Goal: Task Accomplishment & Management: Manage account settings

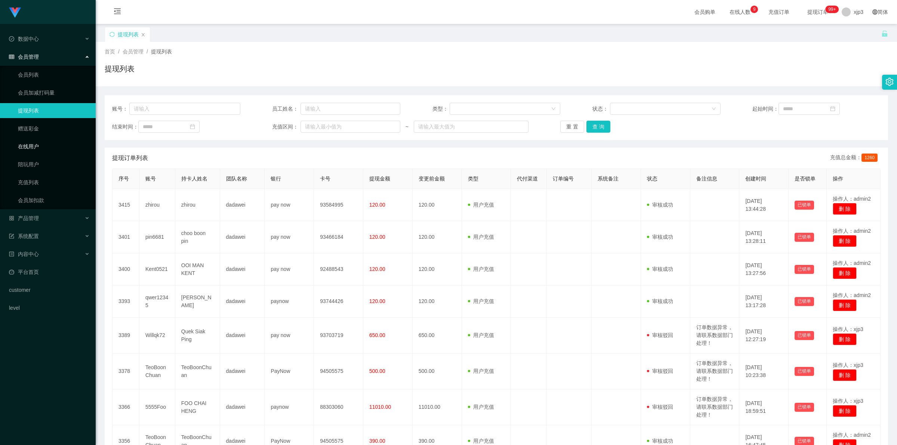
click at [30, 149] on link "在线用户" at bounding box center [54, 146] width 72 height 15
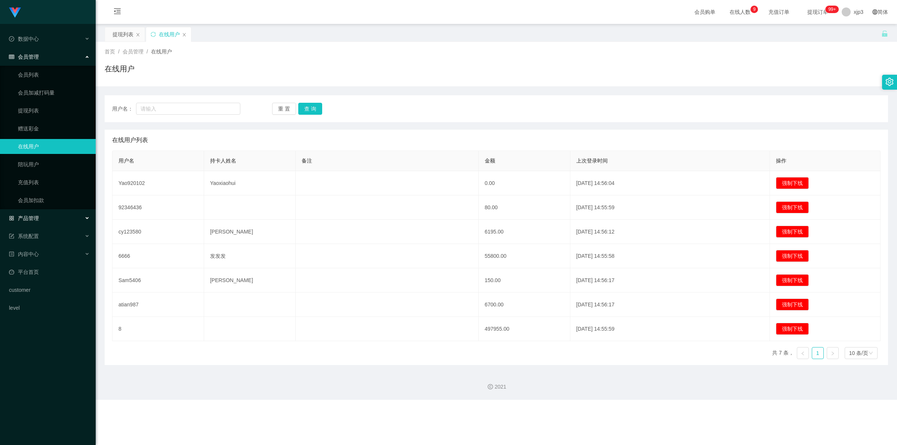
click at [34, 218] on span "产品管理" at bounding box center [24, 218] width 30 height 6
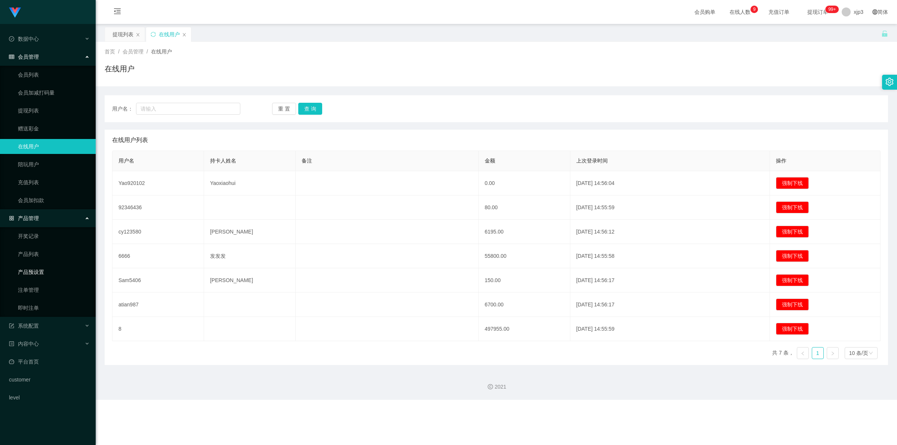
click at [43, 273] on link "产品预设置" at bounding box center [54, 272] width 72 height 15
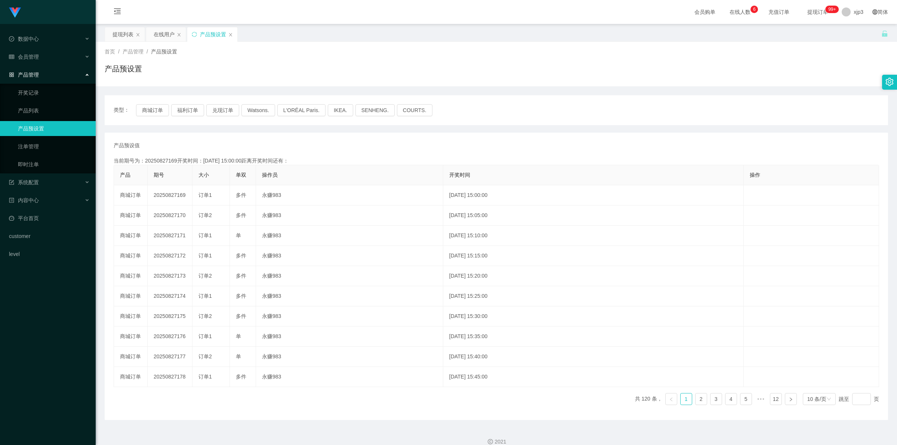
click at [46, 73] on div "产品管理" at bounding box center [48, 74] width 96 height 15
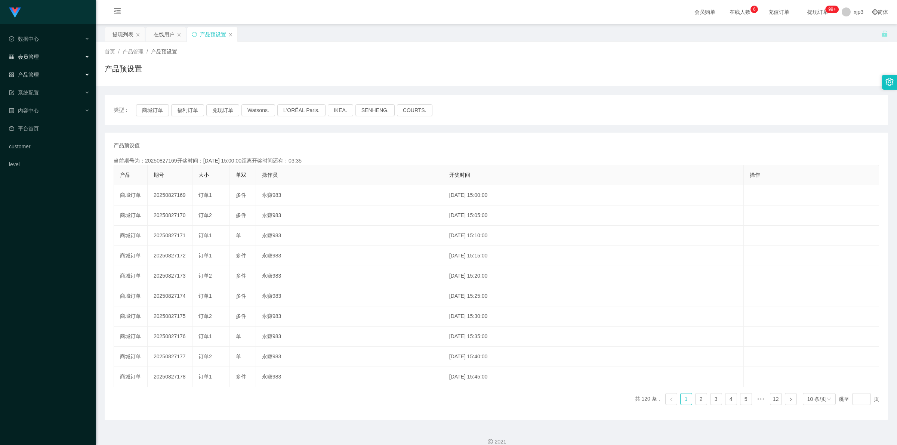
click at [44, 57] on div "会员管理" at bounding box center [48, 56] width 96 height 15
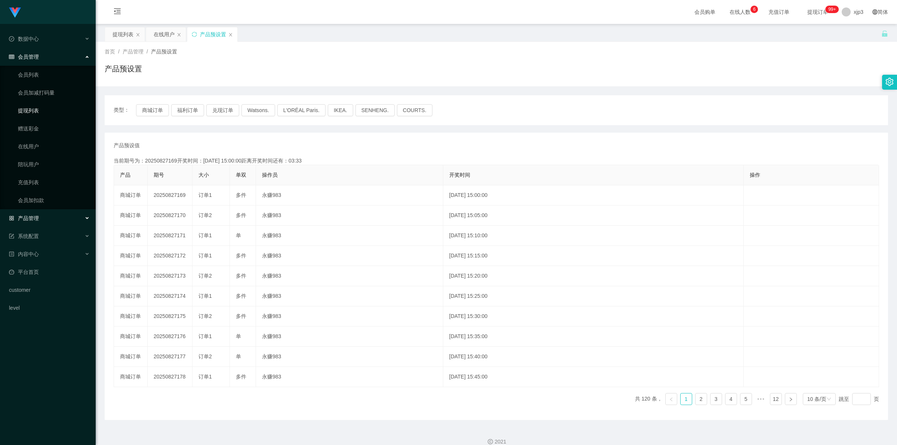
click at [36, 114] on link "提现列表" at bounding box center [54, 110] width 72 height 15
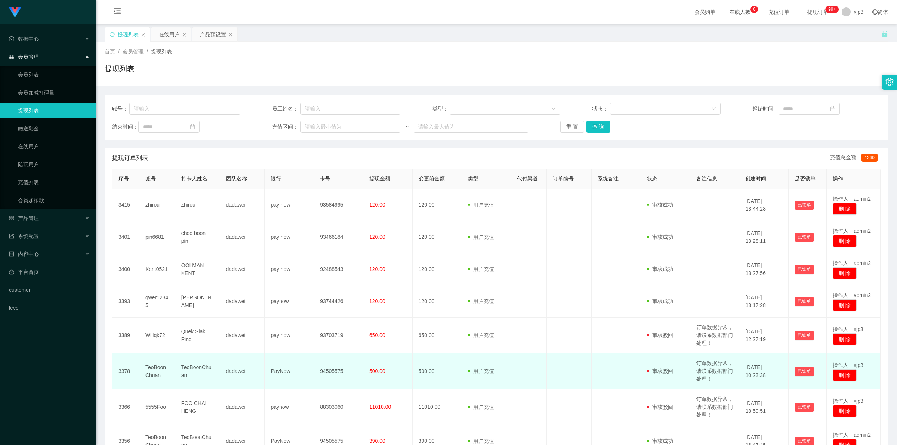
click at [336, 370] on td "94505575" at bounding box center [338, 372] width 49 height 36
copy td "94505575"
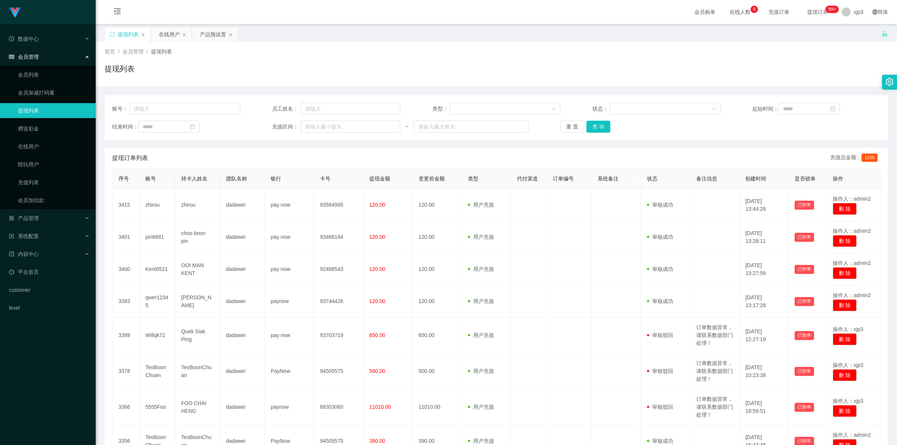
click at [599, 8] on div "会员购单 在线人数 0 1 2 3 4 5 6 7 8 9 0 1 2 3 4 5 6 7 8 9 0 1 2 3 4 5 6 7 8 9 充值订单 提现订单…" at bounding box center [496, 12] width 801 height 24
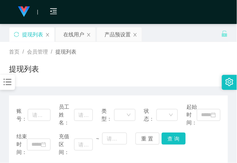
click at [135, 65] on div "提现列表" at bounding box center [118, 71] width 219 height 17
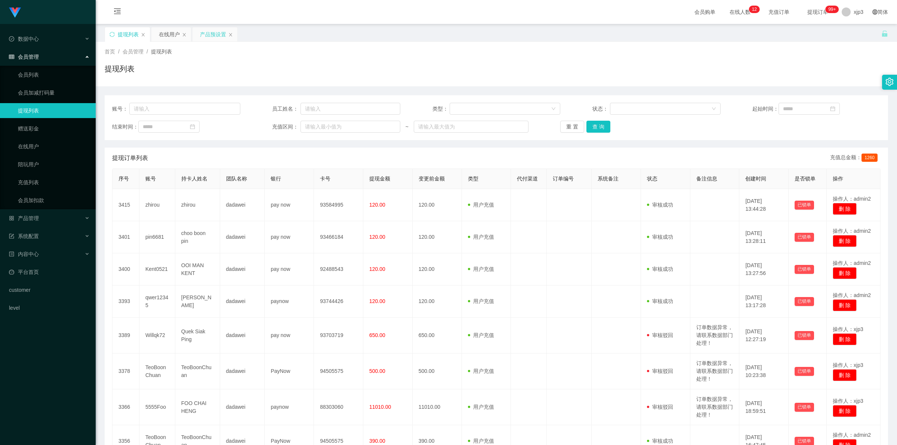
click at [218, 35] on div "产品预设置" at bounding box center [213, 34] width 26 height 14
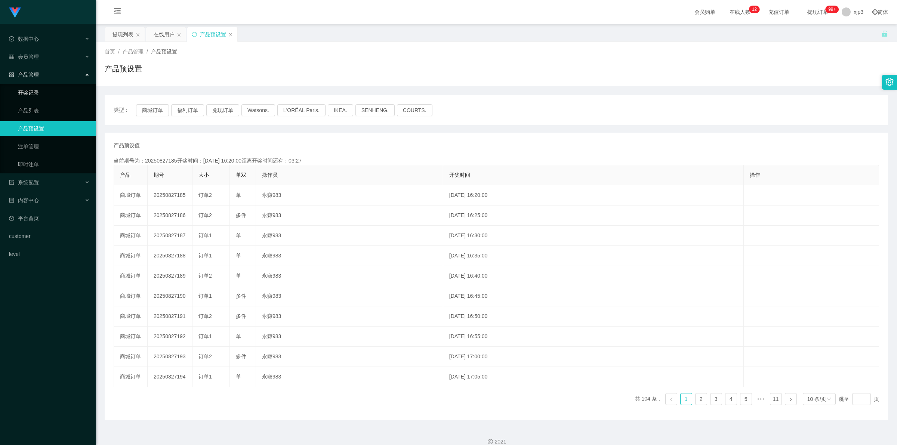
click at [40, 89] on link "开奖记录" at bounding box center [54, 92] width 72 height 15
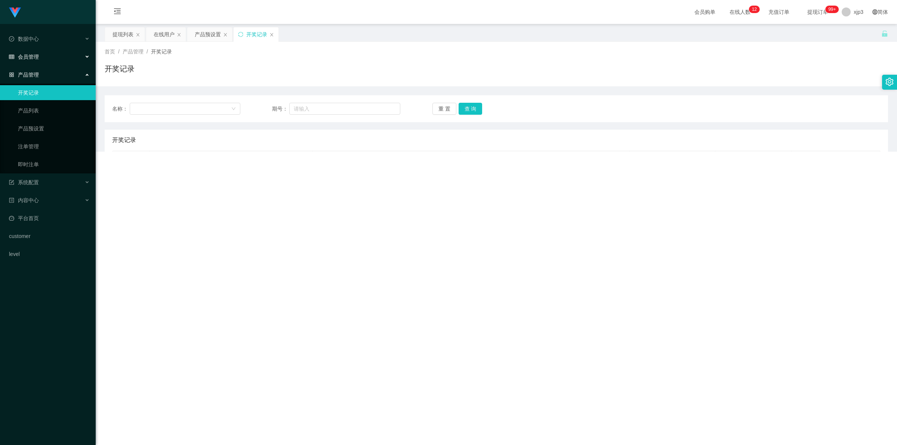
click at [41, 61] on div "会员管理" at bounding box center [48, 56] width 96 height 15
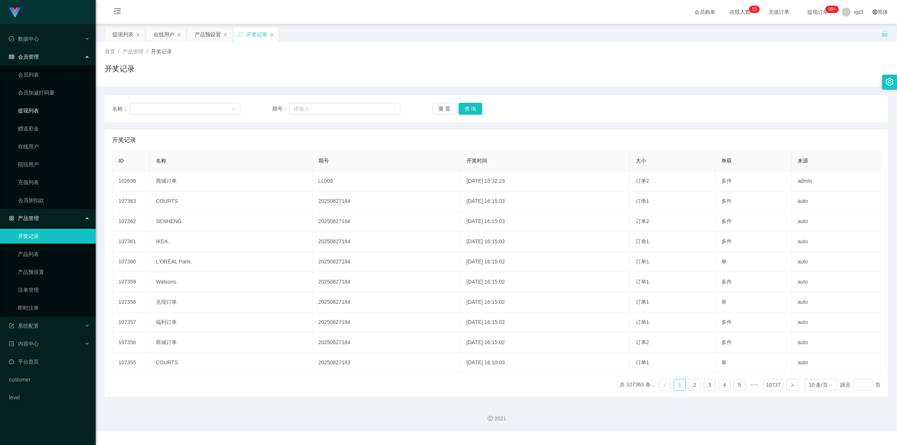
click at [38, 109] on link "提现列表" at bounding box center [54, 110] width 72 height 15
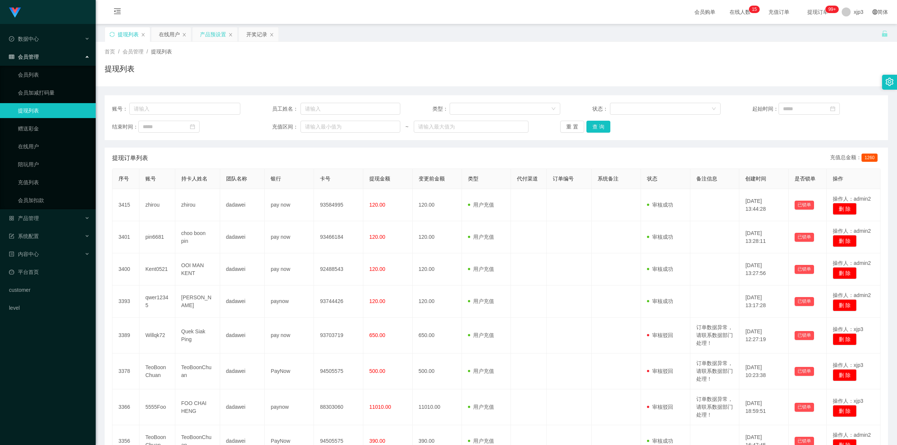
click at [204, 37] on div "产品预设置" at bounding box center [213, 34] width 26 height 14
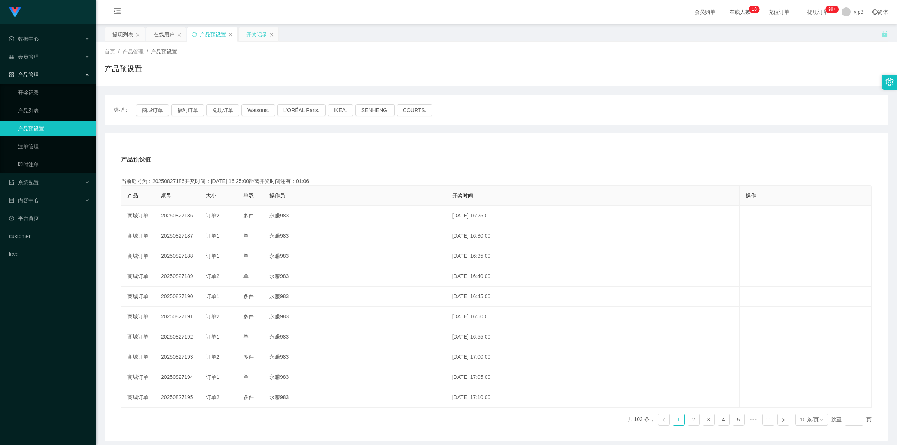
click at [252, 38] on div "开奖记录" at bounding box center [256, 34] width 21 height 14
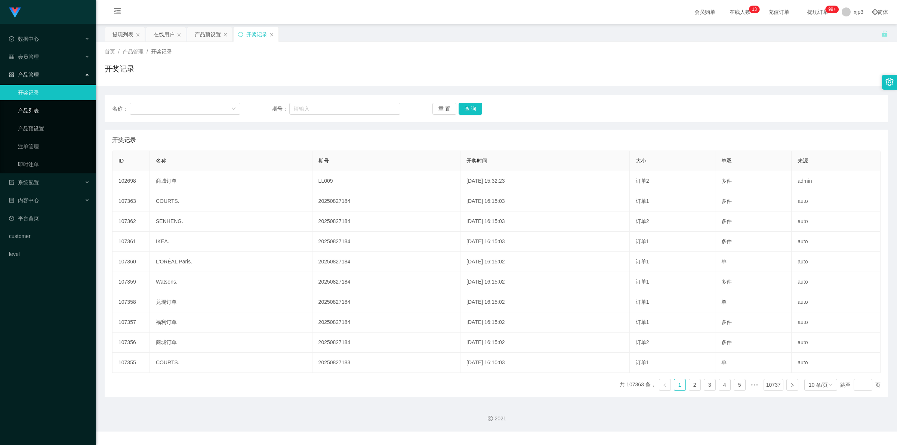
click at [37, 116] on link "产品列表" at bounding box center [54, 110] width 72 height 15
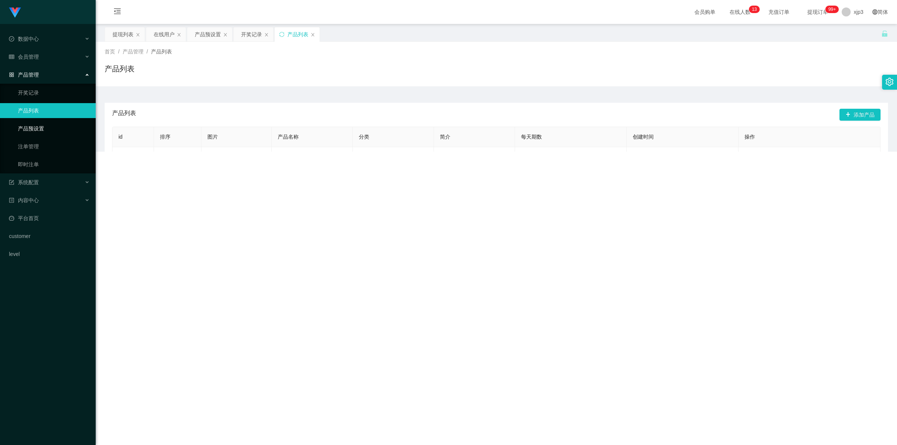
click at [37, 129] on link "产品预设置" at bounding box center [54, 128] width 72 height 15
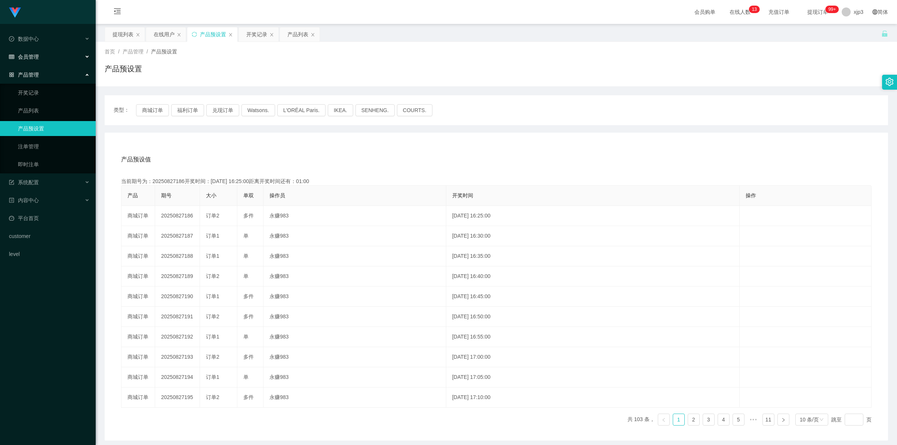
click at [44, 58] on div "会员管理" at bounding box center [48, 56] width 96 height 15
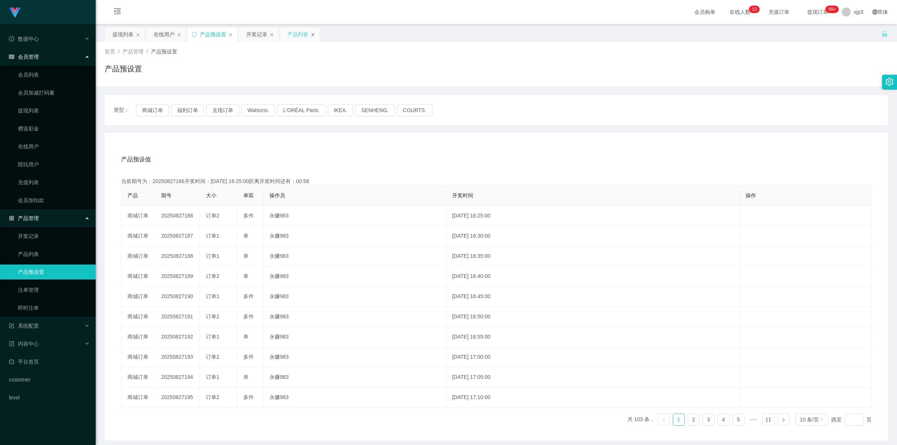
click at [314, 36] on icon "图标: close" at bounding box center [312, 34] width 3 height 3
click at [37, 112] on link "提现列表" at bounding box center [54, 110] width 72 height 15
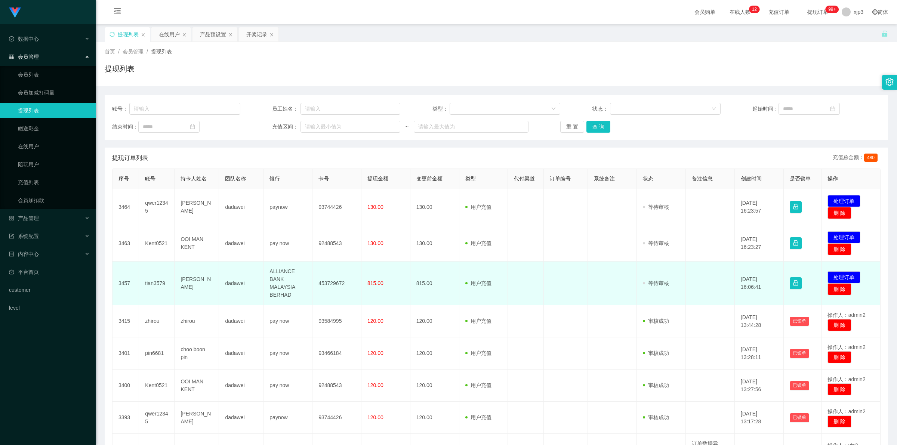
click at [154, 284] on td "tian3579" at bounding box center [157, 284] width 36 height 44
copy td "tian3579"
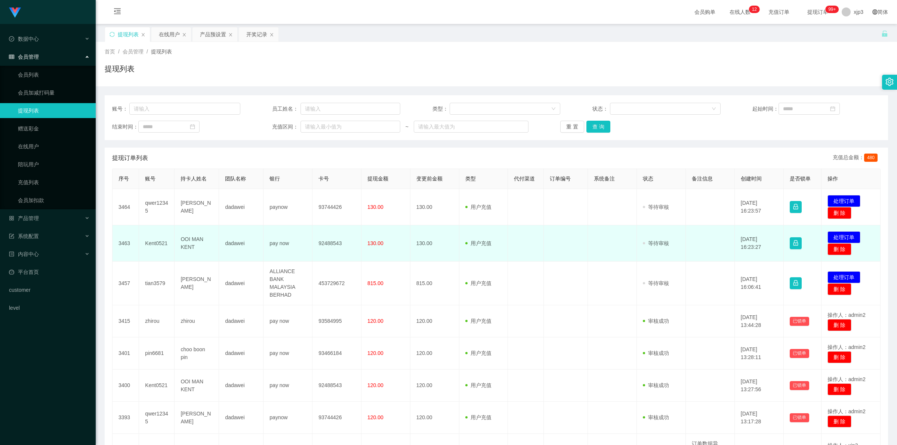
click at [156, 242] on td "Kent0521" at bounding box center [157, 243] width 36 height 36
copy td "Kent0521"
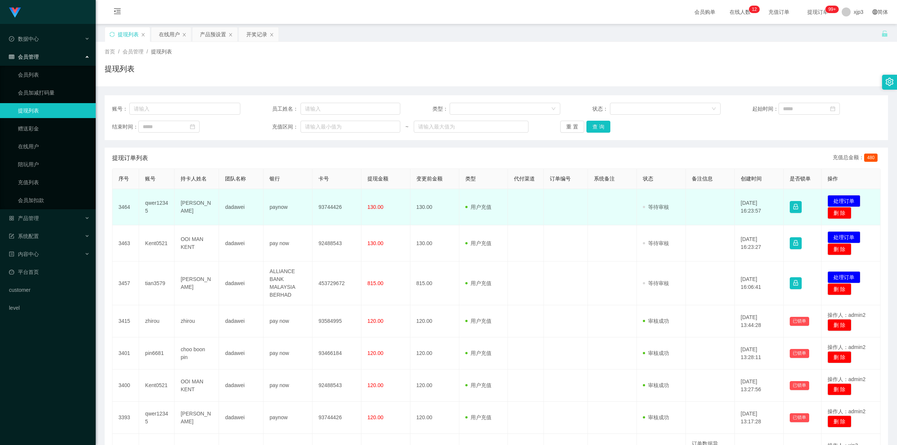
click at [154, 206] on td "qwer12345" at bounding box center [157, 207] width 36 height 36
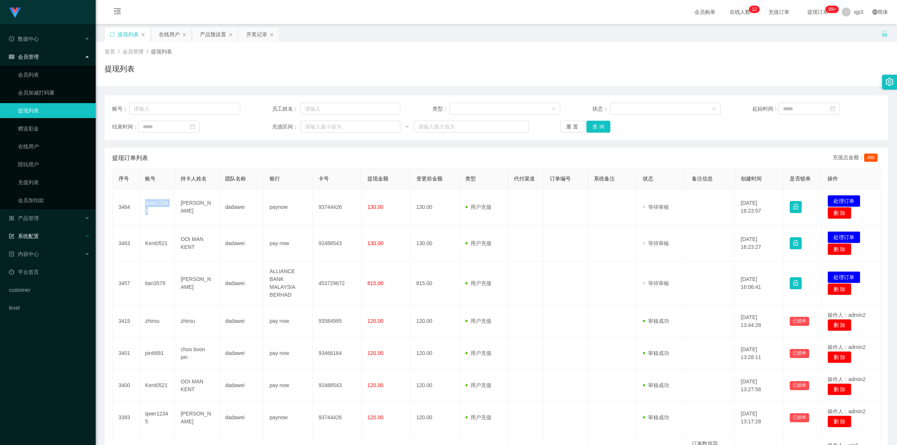
copy td "qwer12345"
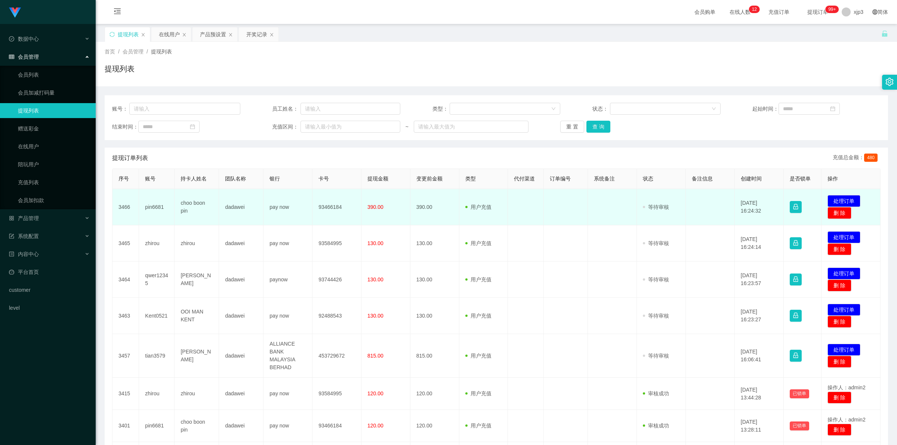
click at [150, 207] on td "pin6681" at bounding box center [157, 207] width 36 height 36
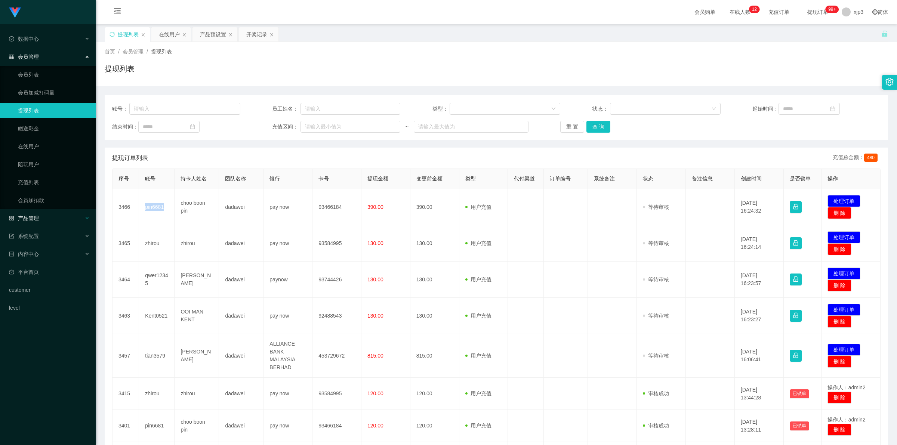
copy td "pin6681"
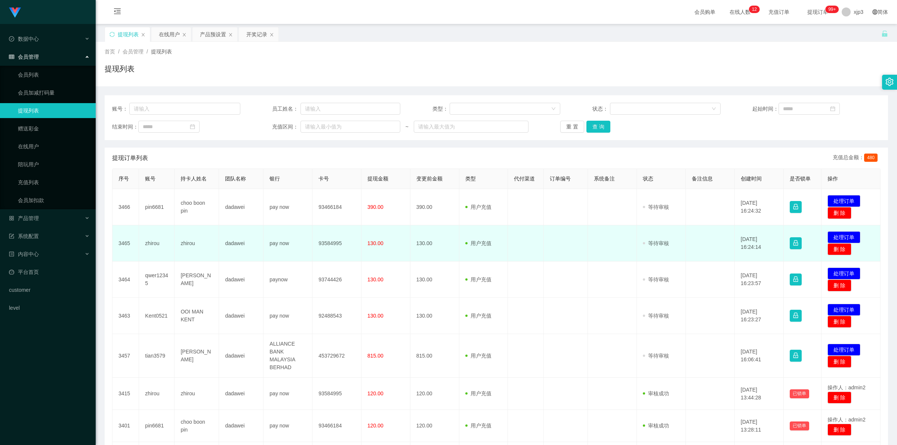
click at [153, 238] on td "zhirou" at bounding box center [157, 243] width 36 height 36
copy td "zhirou"
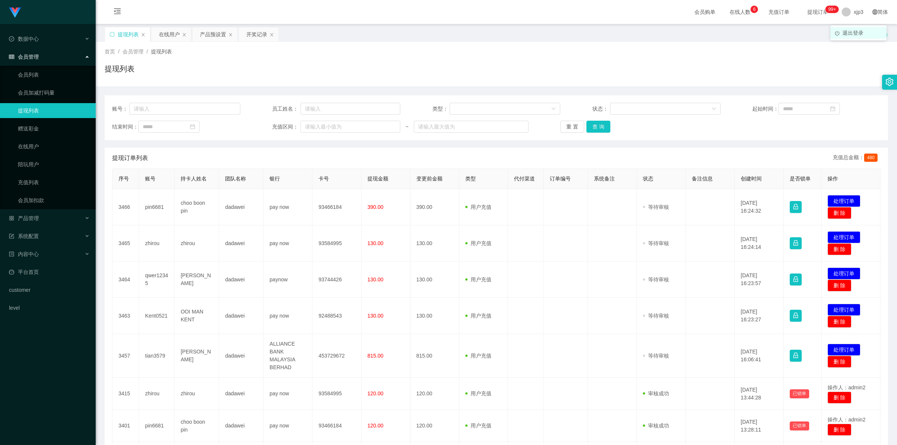
click at [847, 34] on span "退出登录" at bounding box center [852, 33] width 21 height 6
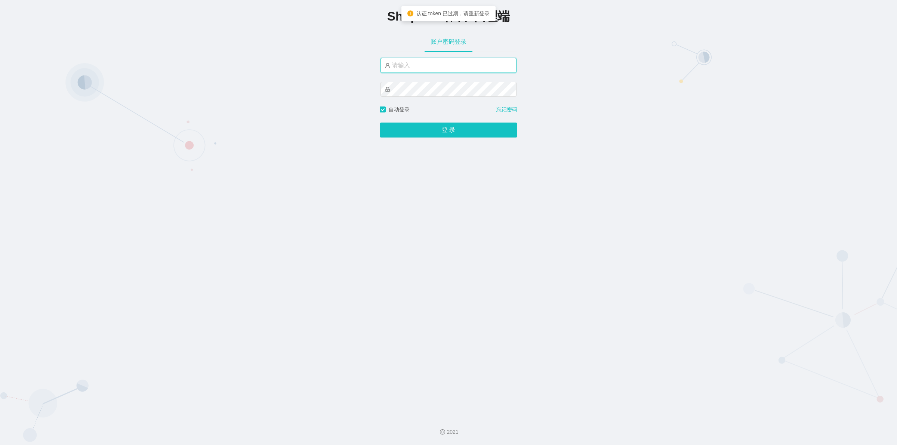
click at [416, 67] on input "text" at bounding box center [448, 65] width 136 height 15
type input "xjp1"
click at [380, 123] on button "登 录" at bounding box center [449, 130] width 138 height 15
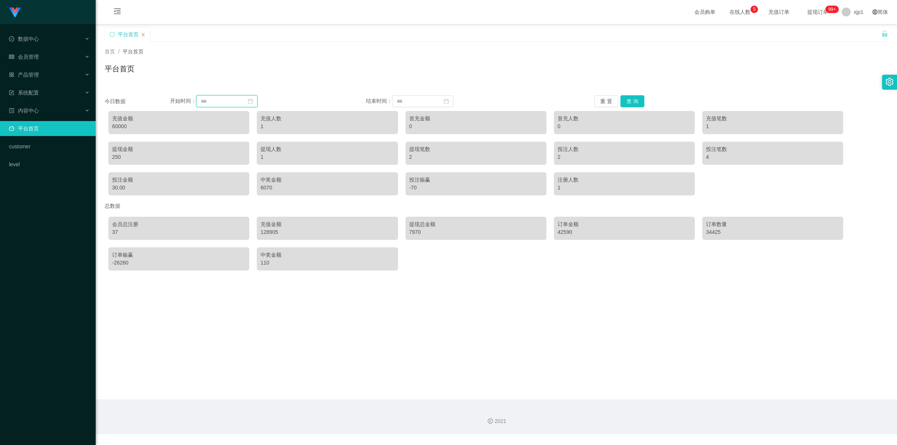
click at [213, 102] on input at bounding box center [226, 101] width 61 height 12
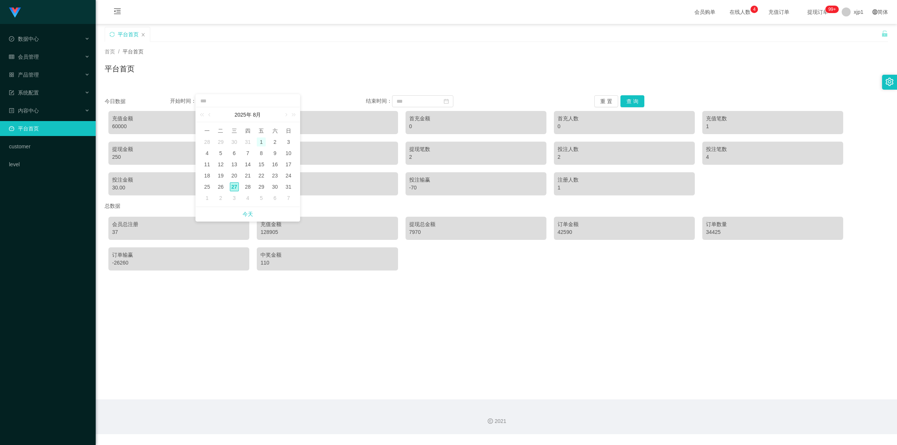
click at [260, 142] on div "1" at bounding box center [261, 142] width 9 height 9
type input "**********"
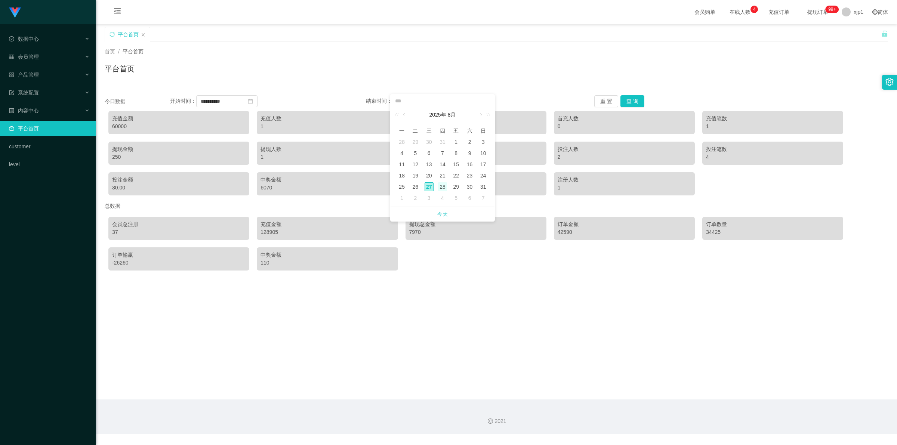
click at [440, 184] on div "28" at bounding box center [442, 186] width 9 height 9
type input "**********"
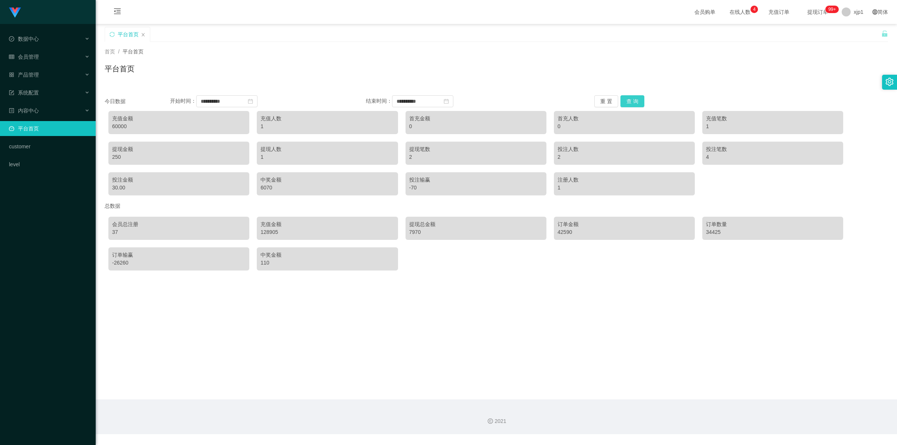
click at [630, 101] on button "查 询" at bounding box center [632, 101] width 24 height 12
click at [852, 32] on span "退出登录" at bounding box center [852, 33] width 21 height 6
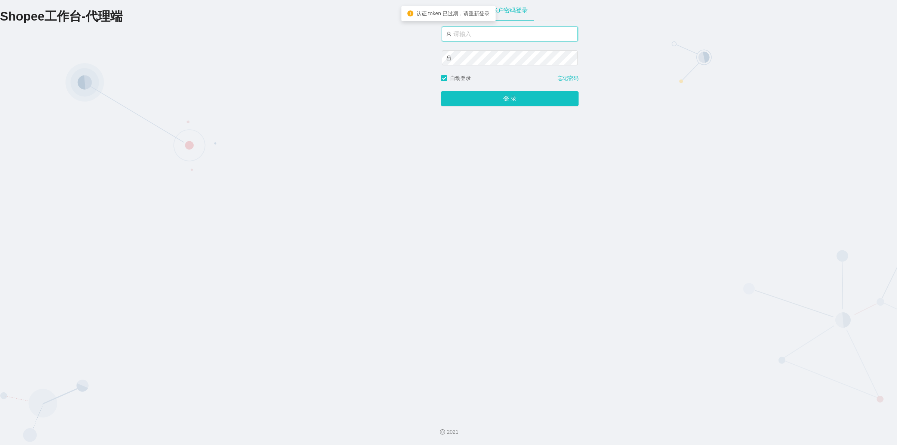
click at [479, 36] on input "text" at bounding box center [510, 34] width 136 height 15
type input "xjp2"
click at [441, 91] on button "登 录" at bounding box center [510, 98] width 138 height 15
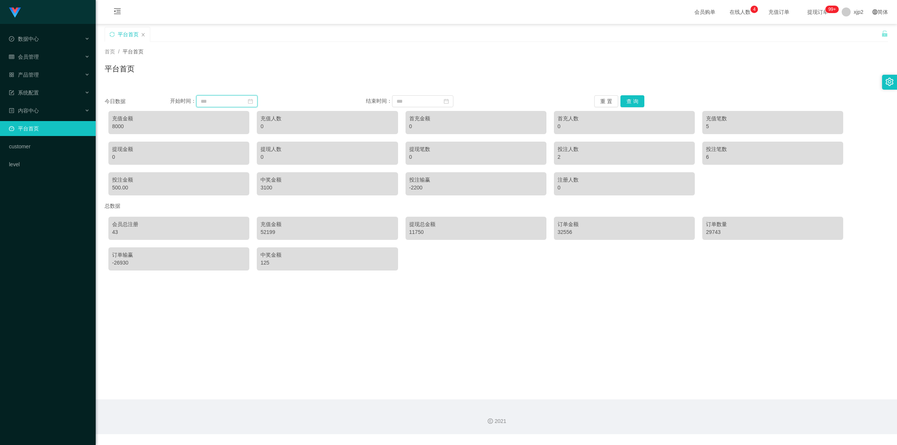
click at [219, 103] on input at bounding box center [226, 101] width 61 height 12
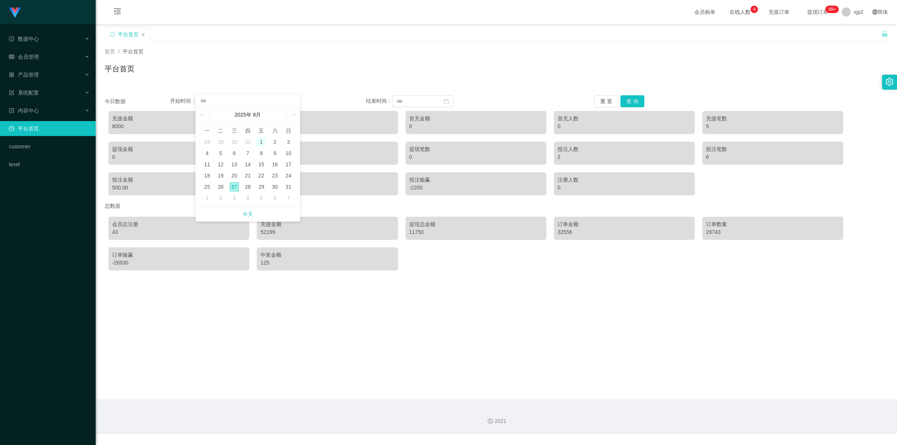
click at [260, 140] on div "1" at bounding box center [261, 142] width 9 height 9
type input "**********"
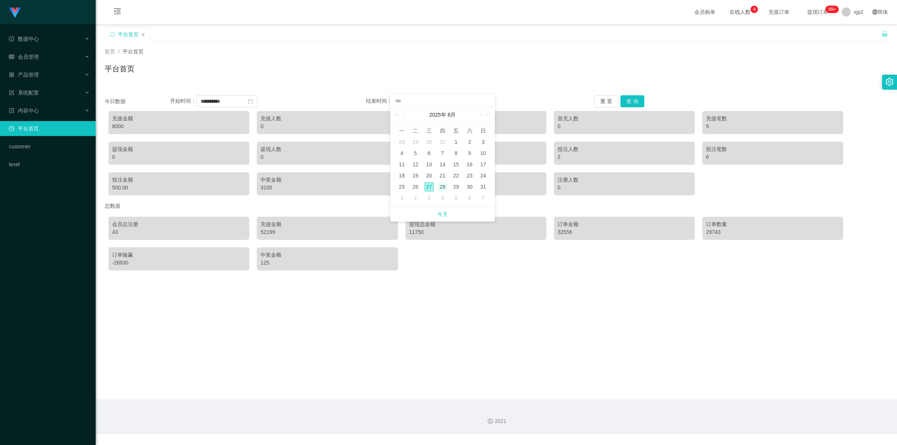
click at [444, 185] on div "28" at bounding box center [442, 186] width 9 height 9
type input "**********"
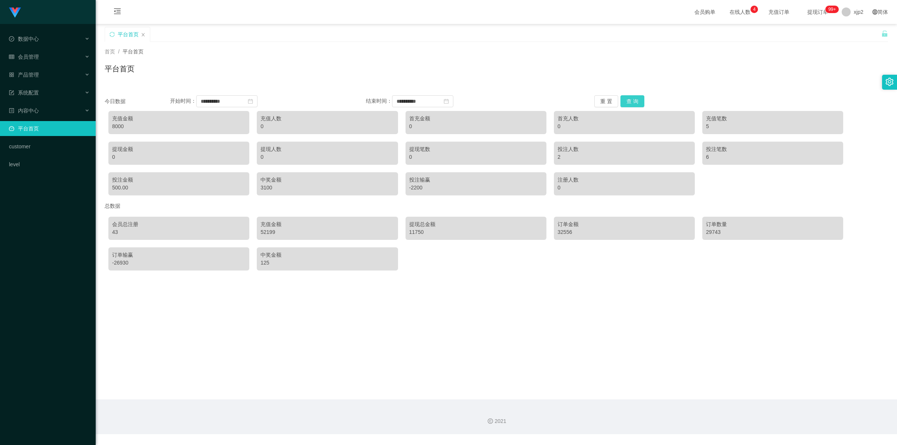
click at [629, 99] on button "查 询" at bounding box center [632, 101] width 24 height 12
click at [848, 32] on span "退出登录" at bounding box center [852, 33] width 21 height 6
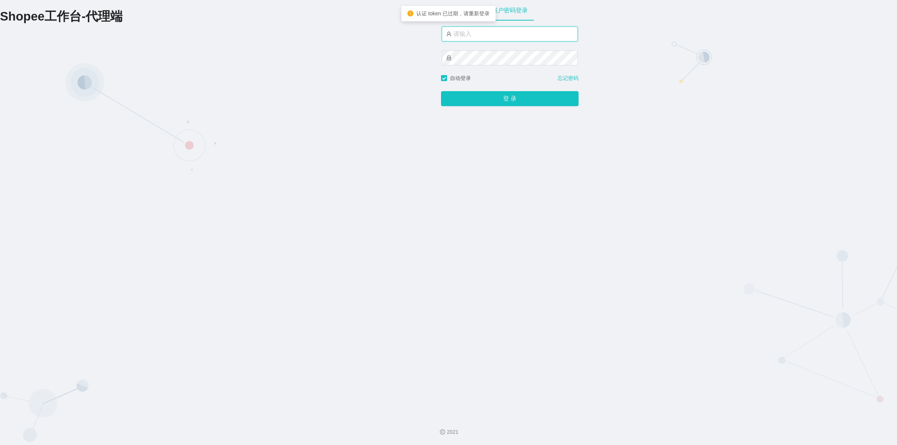
click at [485, 36] on input "text" at bounding box center [510, 34] width 136 height 15
click at [485, 36] on input "by6" at bounding box center [510, 34] width 136 height 15
click at [535, 35] on input "by6" at bounding box center [510, 34] width 136 height 15
type input "b"
click at [535, 35] on input "text" at bounding box center [510, 34] width 136 height 15
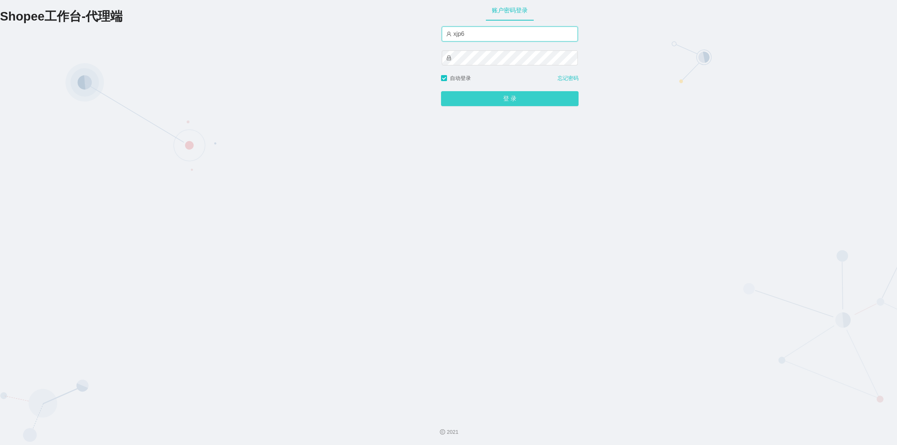
type input "xjp6"
click at [516, 102] on button "登 录" at bounding box center [510, 98] width 138 height 15
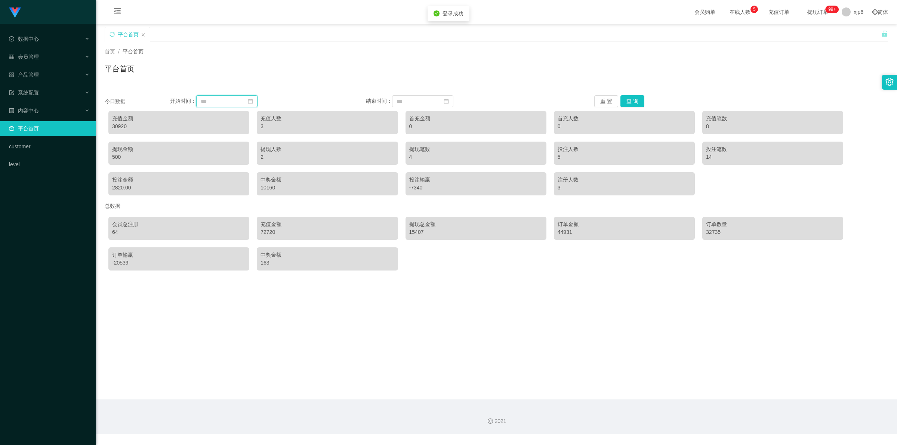
click at [221, 102] on input at bounding box center [226, 101] width 61 height 12
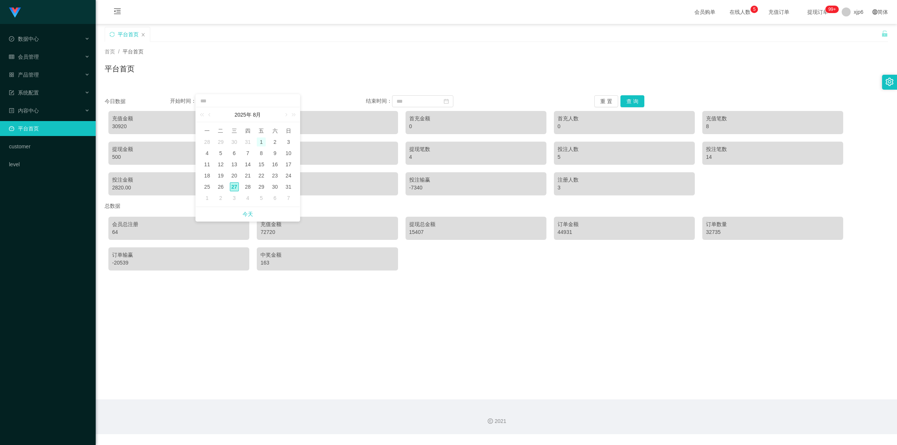
click at [257, 141] on div "1" at bounding box center [261, 142] width 9 height 9
type input "**********"
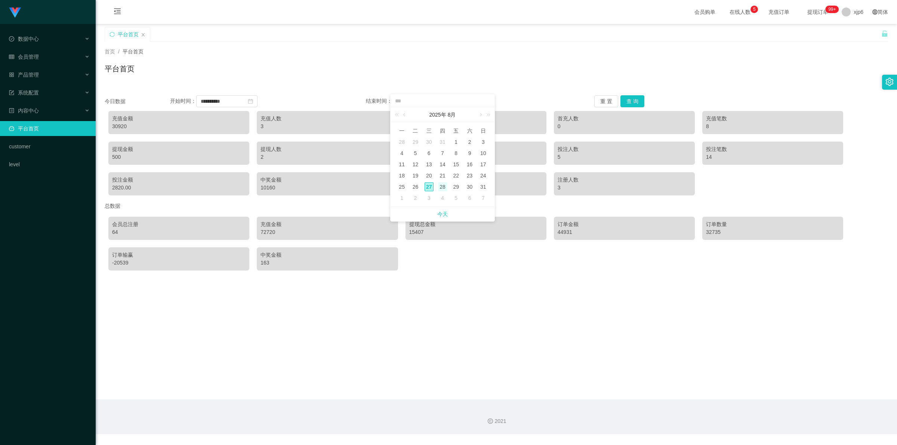
click at [444, 183] on div "28" at bounding box center [442, 186] width 9 height 9
type input "**********"
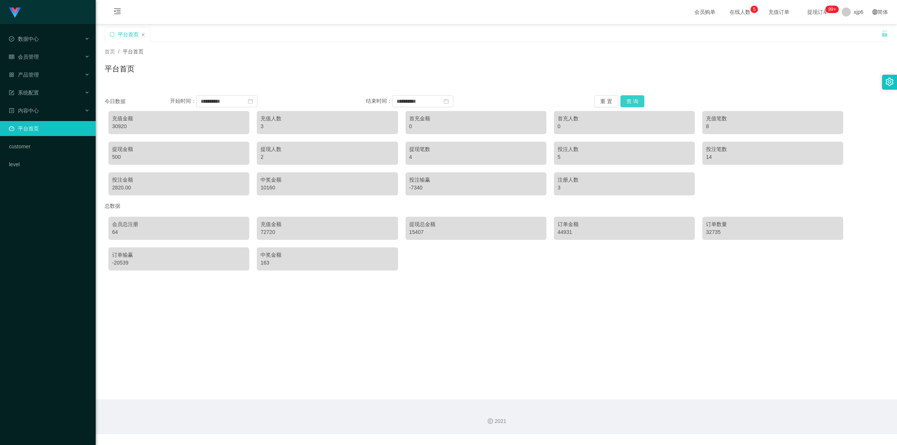
click at [626, 101] on button "查 询" at bounding box center [632, 101] width 24 height 12
click at [851, 28] on li "退出登录" at bounding box center [858, 33] width 56 height 12
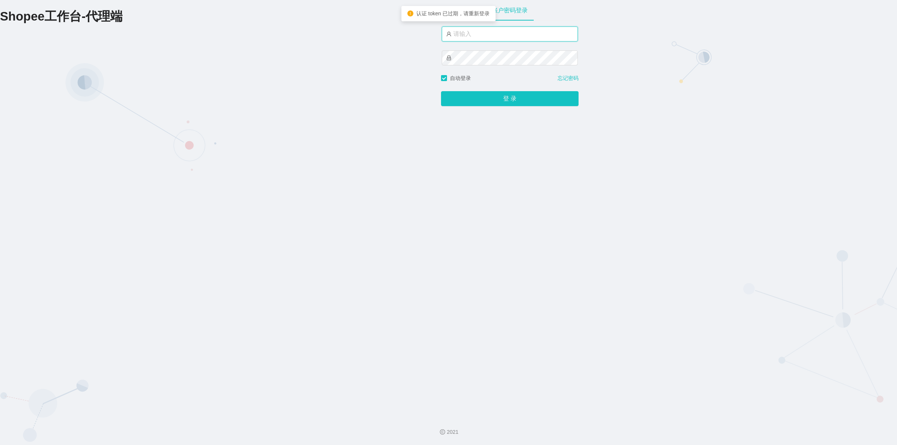
click at [479, 35] on input "text" at bounding box center [510, 34] width 136 height 15
type input "by6"
drag, startPoint x: 483, startPoint y: 33, endPoint x: 341, endPoint y: 36, distance: 142.4
click at [341, 36] on div "Shopee工作台-代理端 账户密码登录 by6 自动登录 忘记密码 登 录" at bounding box center [448, 205] width 897 height 410
click at [479, 39] on input "text" at bounding box center [510, 34] width 136 height 15
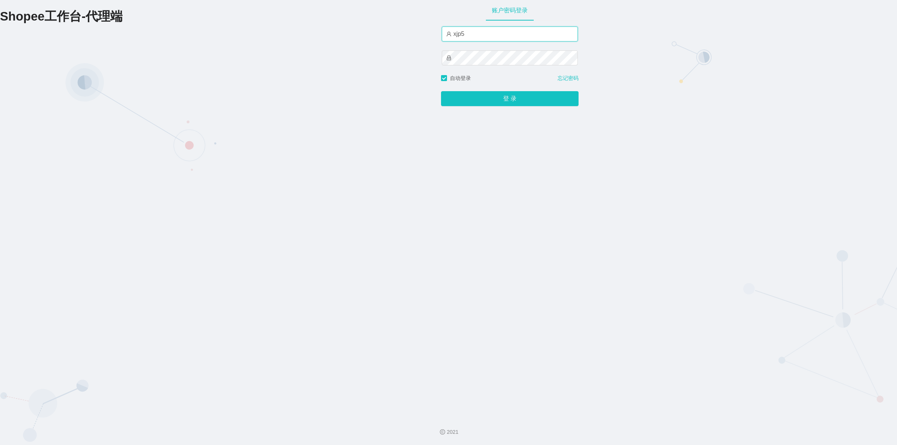
type input "xjp5"
click at [441, 91] on button "登 录" at bounding box center [510, 98] width 138 height 15
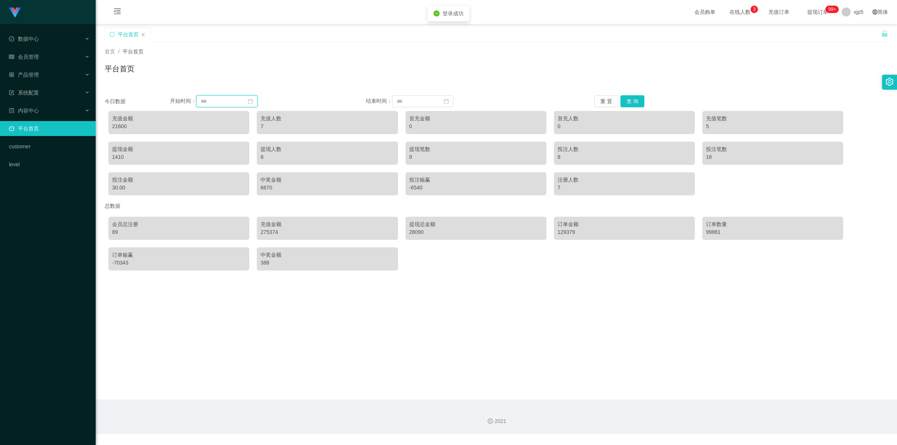
click at [214, 102] on input at bounding box center [226, 101] width 61 height 12
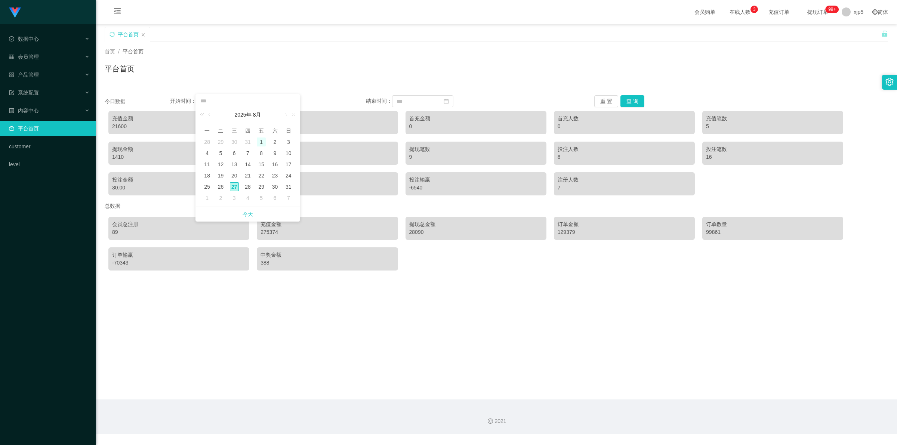
click at [262, 141] on div "1" at bounding box center [261, 142] width 9 height 9
type input "**********"
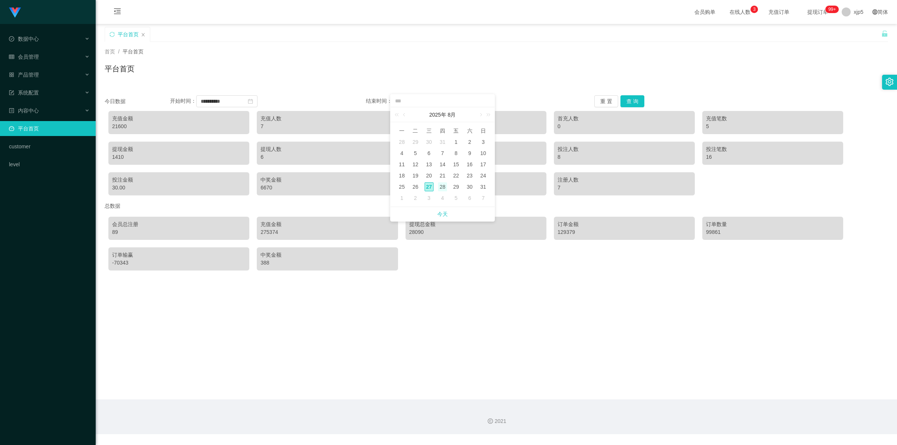
click at [442, 186] on div "28" at bounding box center [442, 186] width 9 height 9
type input "**********"
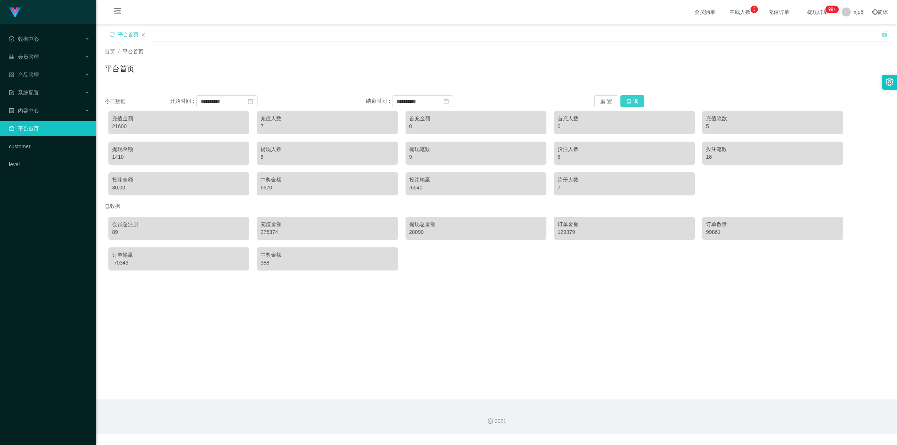
click at [630, 101] on button "查 询" at bounding box center [632, 101] width 24 height 12
click at [851, 34] on span "退出登录" at bounding box center [852, 33] width 21 height 6
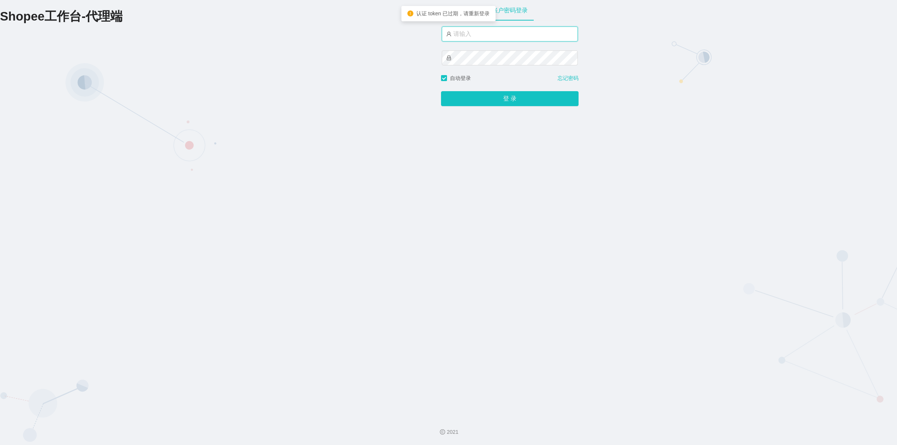
click at [483, 37] on input "text" at bounding box center [510, 34] width 136 height 15
type input "xjp3"
click at [441, 91] on button "登 录" at bounding box center [510, 98] width 138 height 15
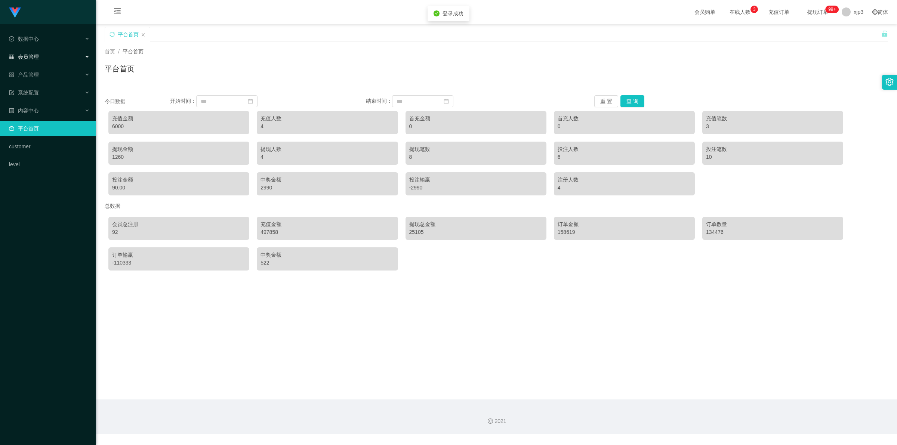
click at [36, 52] on div "会员管理" at bounding box center [48, 56] width 96 height 15
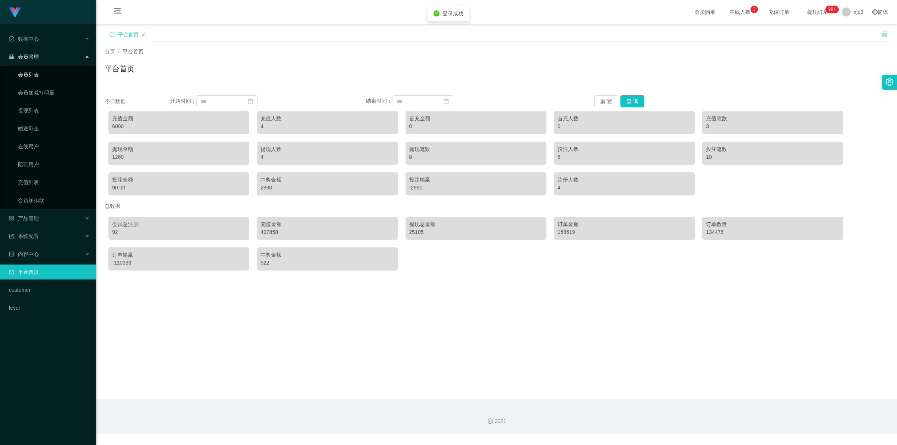
click at [41, 77] on link "会员列表" at bounding box center [54, 74] width 72 height 15
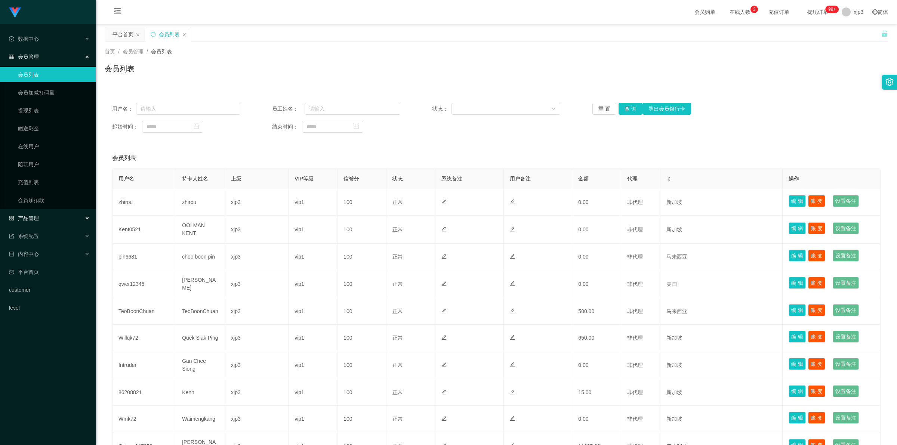
click at [41, 217] on div "产品管理" at bounding box center [48, 218] width 96 height 15
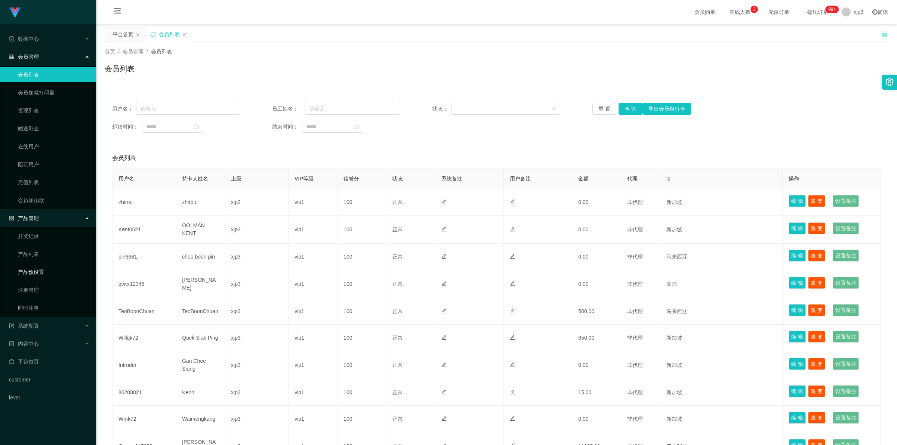
click at [34, 275] on link "产品预设置" at bounding box center [54, 272] width 72 height 15
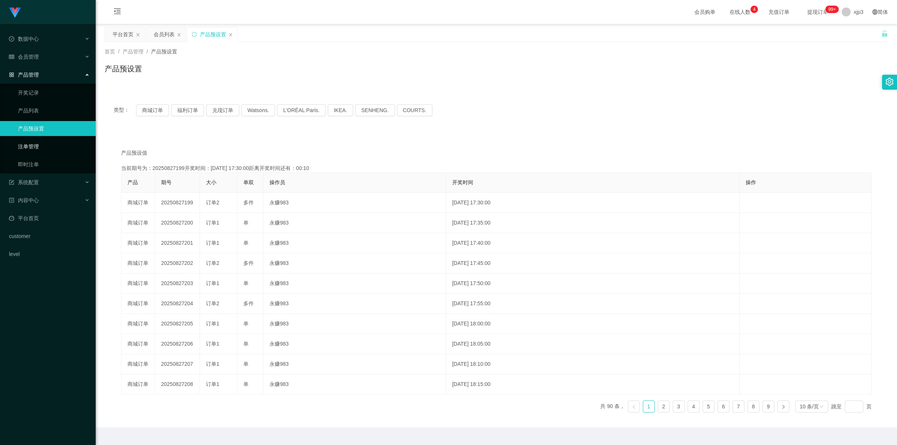
click at [34, 147] on link "注单管理" at bounding box center [54, 146] width 72 height 15
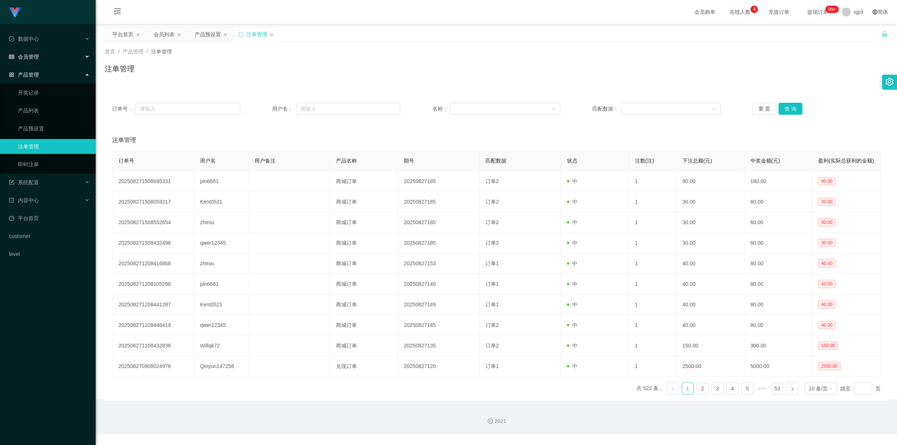
click at [34, 52] on div "会员管理" at bounding box center [48, 56] width 96 height 15
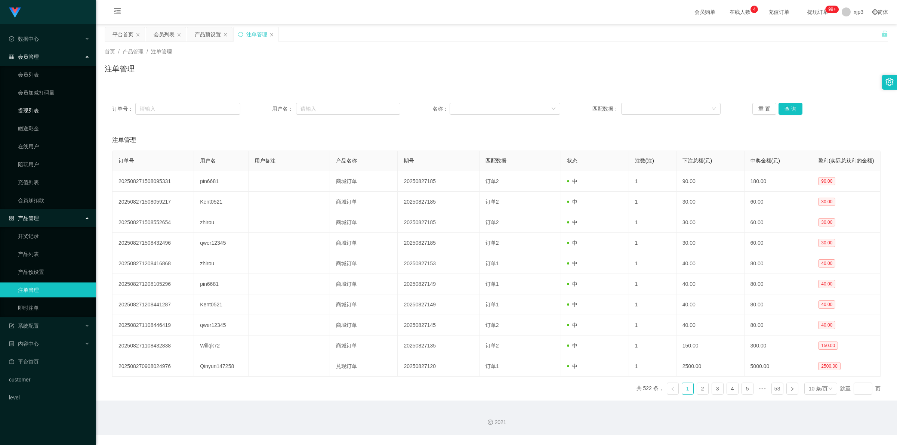
click at [37, 113] on link "提现列表" at bounding box center [54, 110] width 72 height 15
